Goal: Task Accomplishment & Management: Complete application form

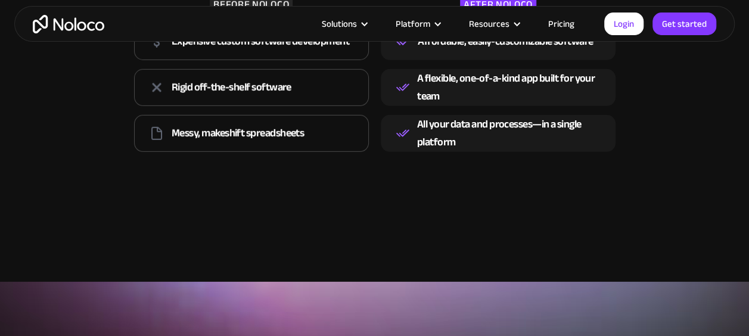
scroll to position [1741, 0]
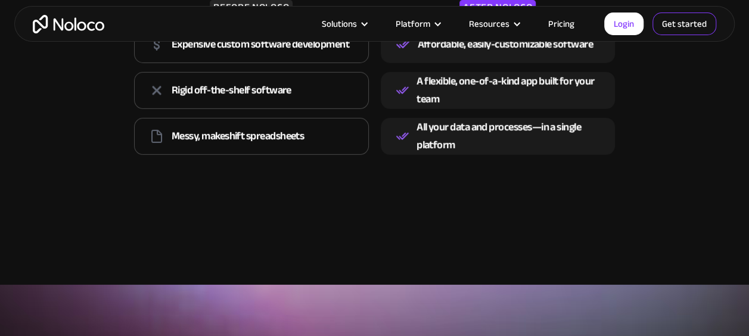
click at [691, 27] on link "Get started" at bounding box center [685, 24] width 64 height 23
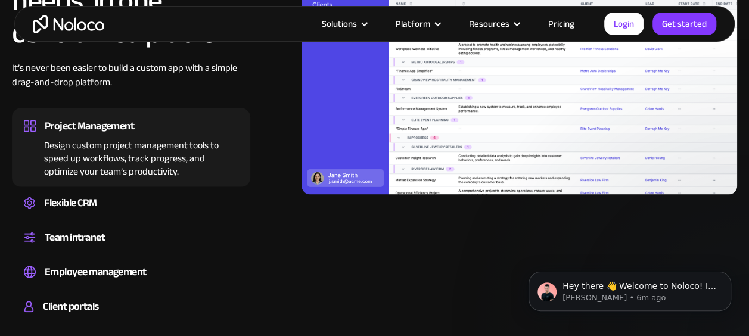
scroll to position [0, 0]
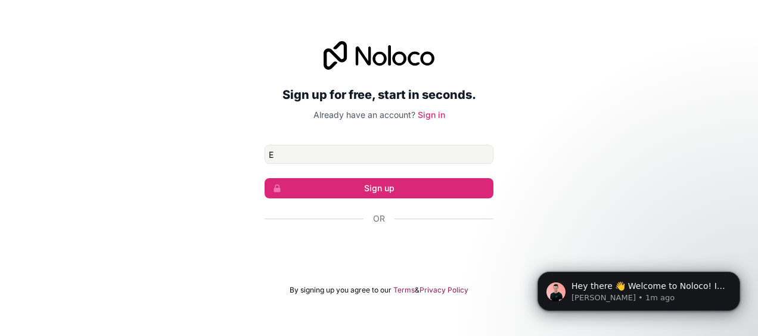
type input "elientwari@gmail.com"
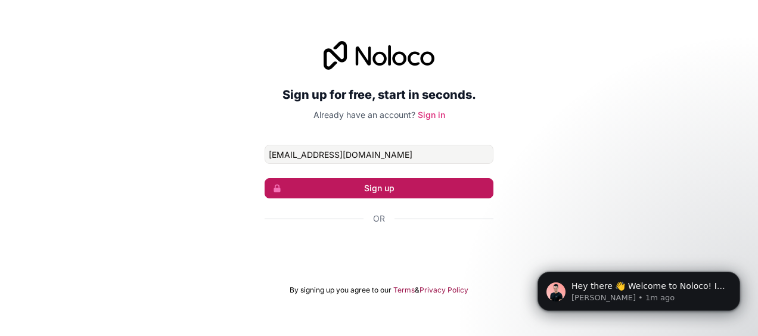
click at [357, 183] on button "Sign up" at bounding box center [379, 188] width 229 height 20
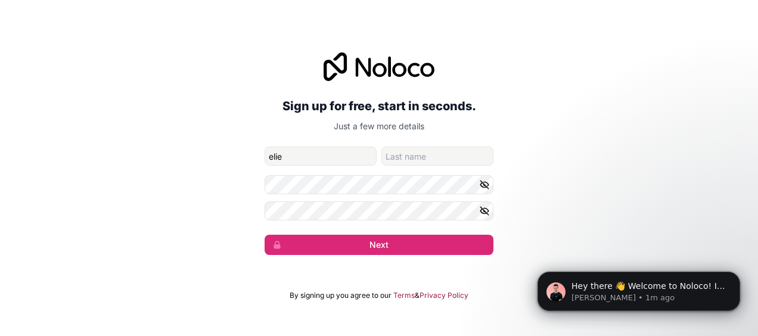
type input "Elie"
type input "Ntwari"
click at [665, 122] on div "Sign up for free, start in seconds. Just a few more details elientwari@gmail.co…" at bounding box center [379, 154] width 758 height 236
click at [700, 110] on div "Sign up for free, start in seconds. Just a few more details elientwari@gmail.co…" at bounding box center [379, 154] width 758 height 236
click at [480, 182] on icon "button" at bounding box center [484, 184] width 11 height 11
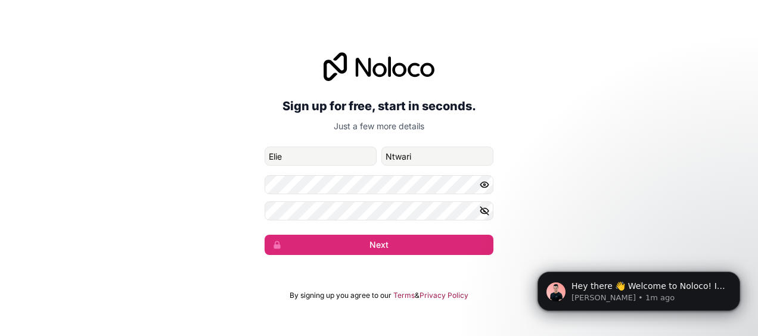
click at [480, 182] on icon "button" at bounding box center [484, 184] width 11 height 11
click at [489, 187] on icon "button" at bounding box center [484, 184] width 11 height 11
click at [482, 186] on icon "button" at bounding box center [484, 184] width 11 height 11
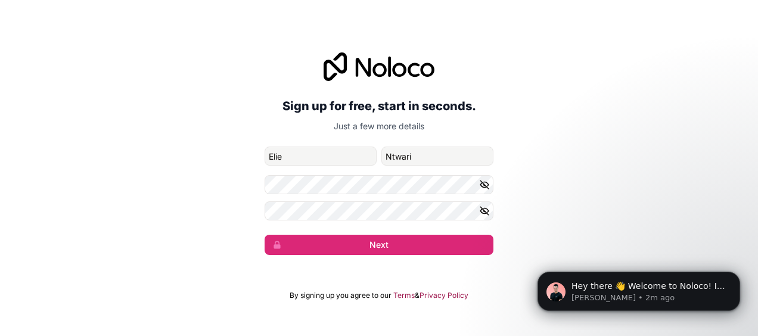
click at [485, 185] on icon "button" at bounding box center [484, 184] width 11 height 11
click at [485, 185] on icon "button" at bounding box center [485, 185] width 2 height 2
click at [492, 185] on button "button" at bounding box center [486, 184] width 14 height 19
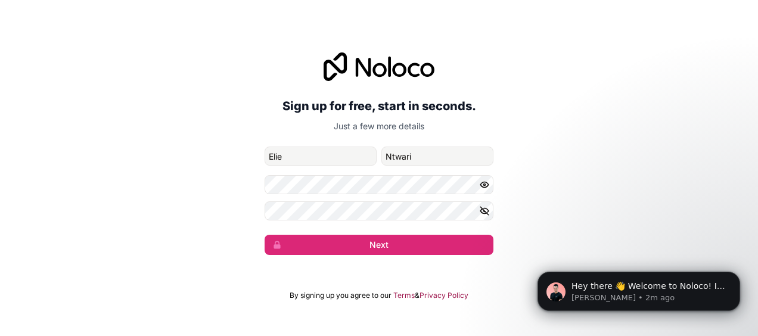
click at [492, 185] on button "button" at bounding box center [486, 184] width 14 height 19
click at [485, 187] on icon "button" at bounding box center [484, 184] width 8 height 5
click at [485, 188] on icon "button" at bounding box center [484, 184] width 8 height 5
click at [485, 208] on icon "button" at bounding box center [484, 210] width 8 height 5
click at [485, 209] on icon "button" at bounding box center [484, 211] width 8 height 5
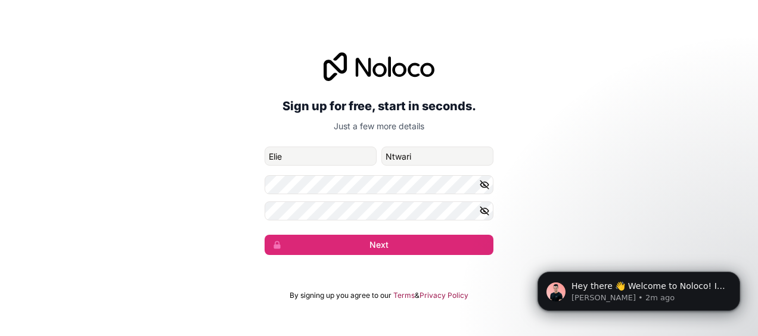
click at [484, 212] on icon "button" at bounding box center [484, 211] width 2 height 2
click at [484, 212] on icon "button" at bounding box center [485, 211] width 2 height 2
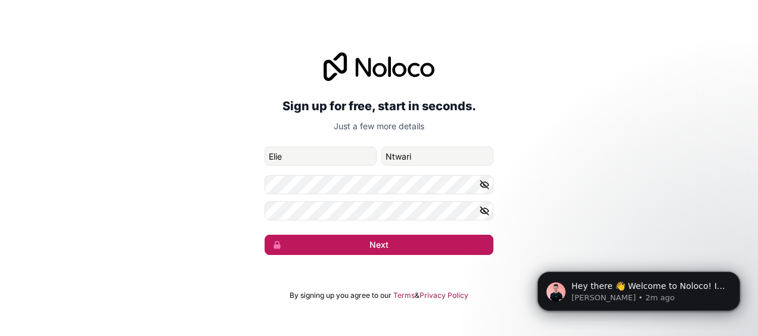
click at [371, 241] on button "Next" at bounding box center [379, 245] width 229 height 20
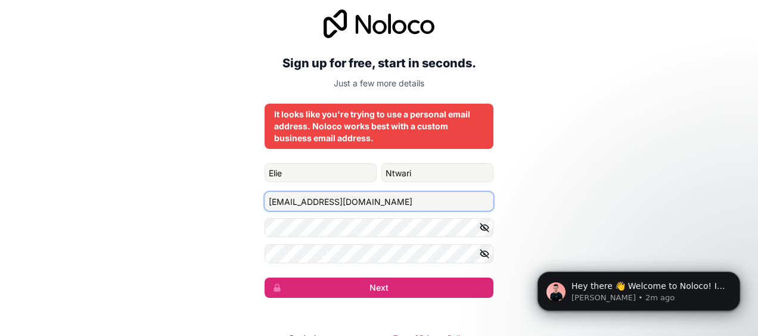
click at [408, 205] on input "elientwari@gmail.com" at bounding box center [379, 201] width 229 height 19
type input "e"
